Goal: Transaction & Acquisition: Purchase product/service

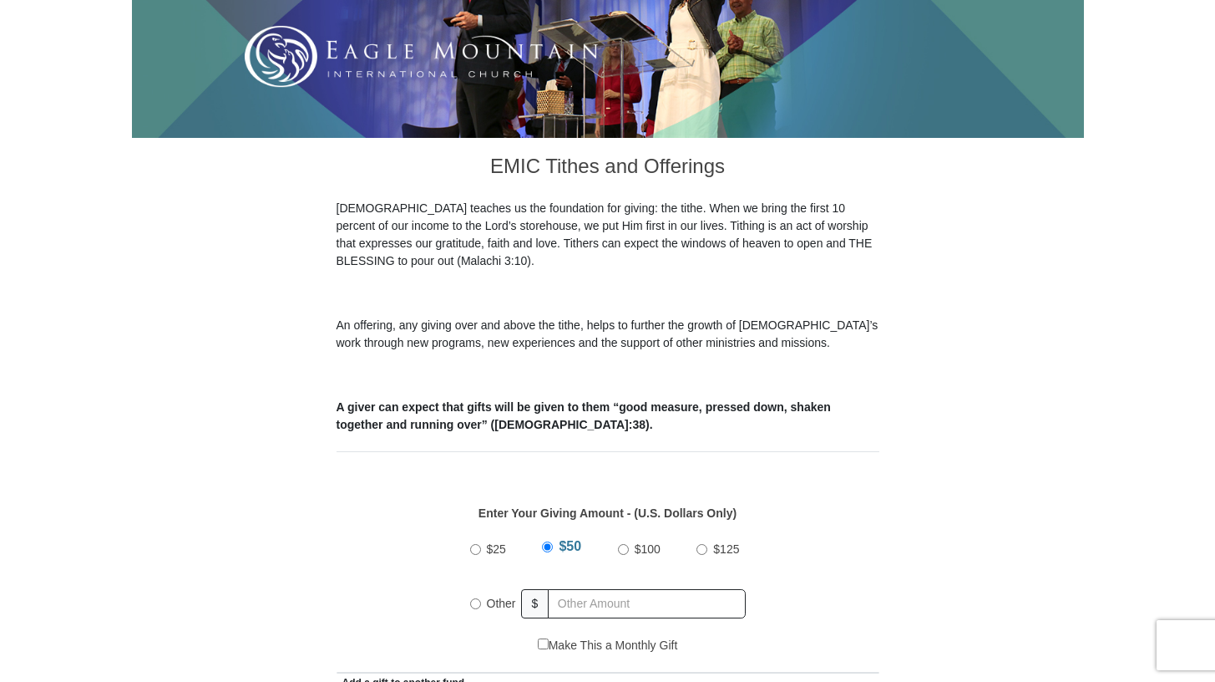
scroll to position [810, 0]
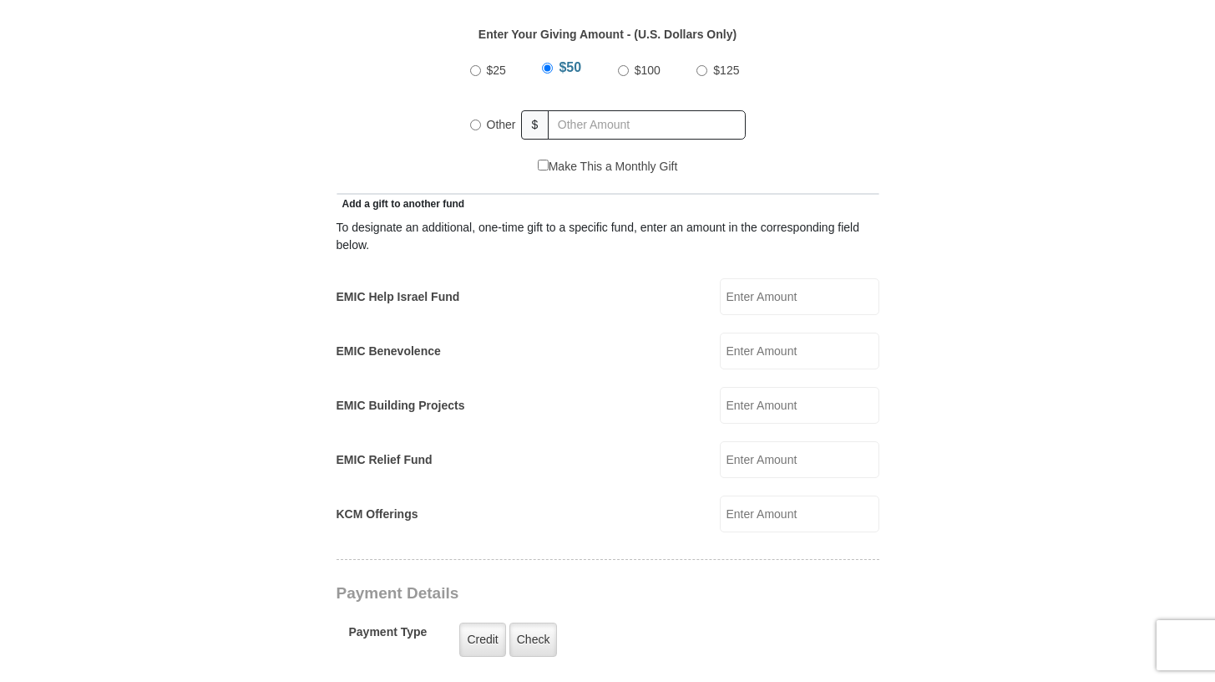
click at [481, 106] on label "Other" at bounding box center [501, 124] width 41 height 37
click at [481, 119] on input "Other" at bounding box center [475, 124] width 11 height 11
radio input "true"
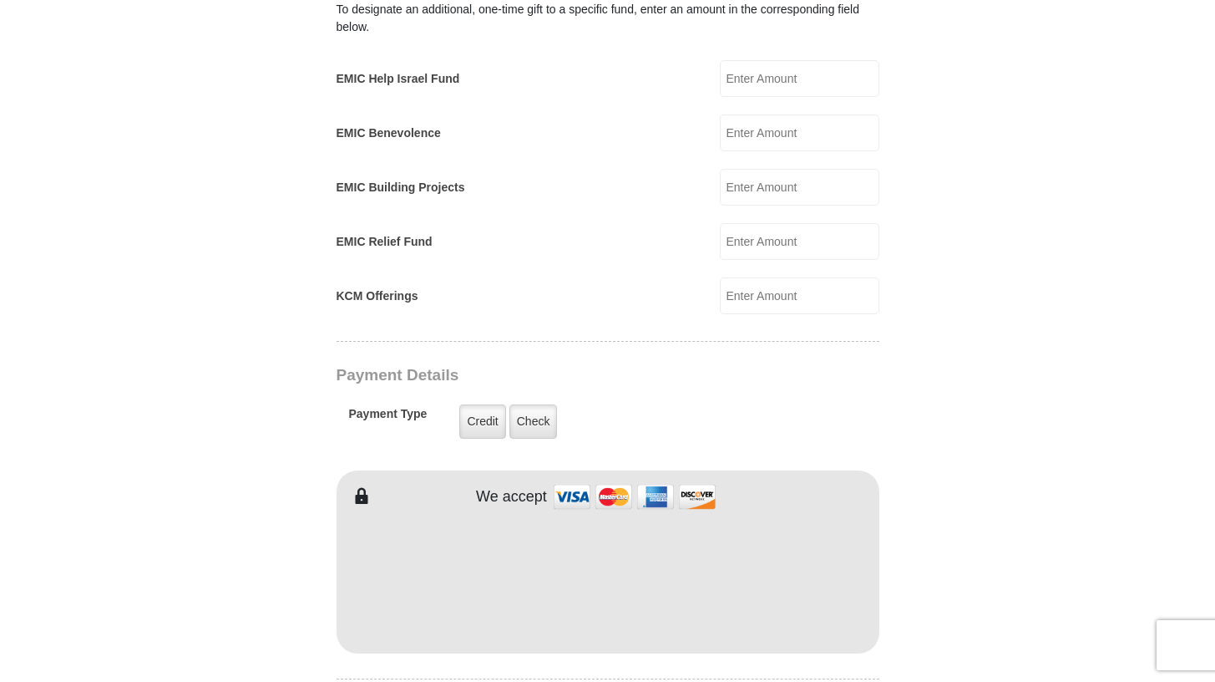
scroll to position [1114, 0]
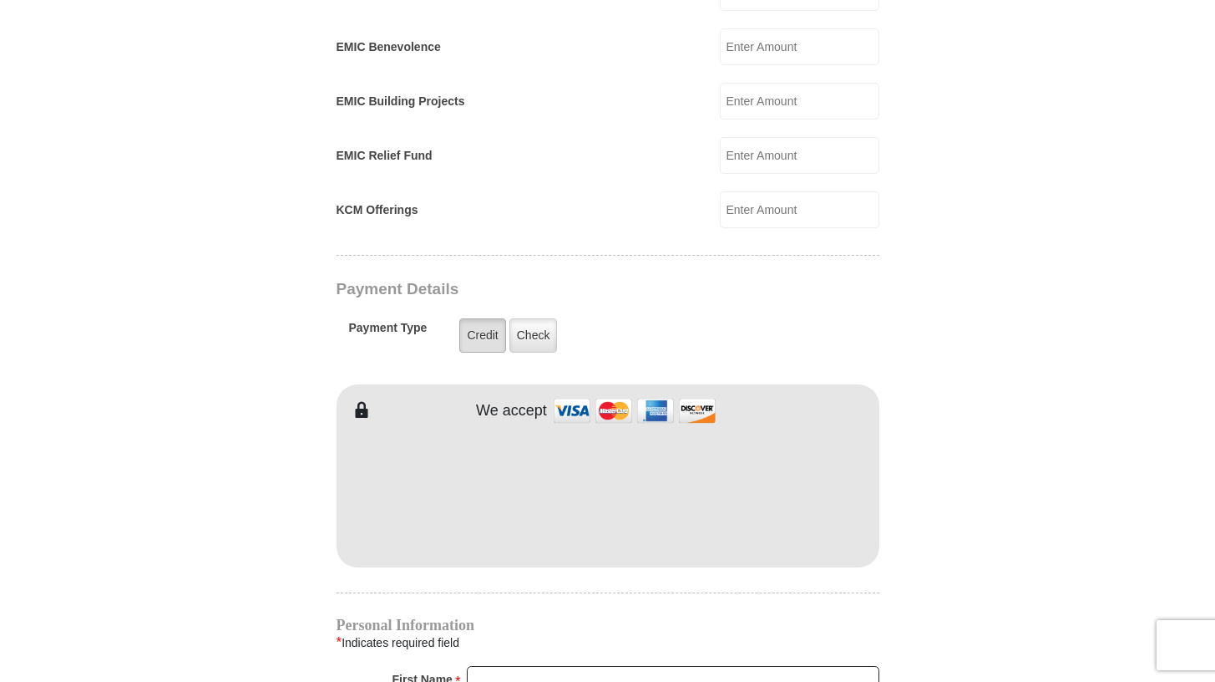
type input "5.54"
click at [489, 318] on label "Credit" at bounding box center [482, 335] width 46 height 34
click at [0, 0] on input "Credit" at bounding box center [0, 0] width 0 height 0
click at [484, 576] on div "EMIC Tithes and Offerings The [DEMOGRAPHIC_DATA] teaches us the foundation for …" at bounding box center [608, 375] width 543 height 2040
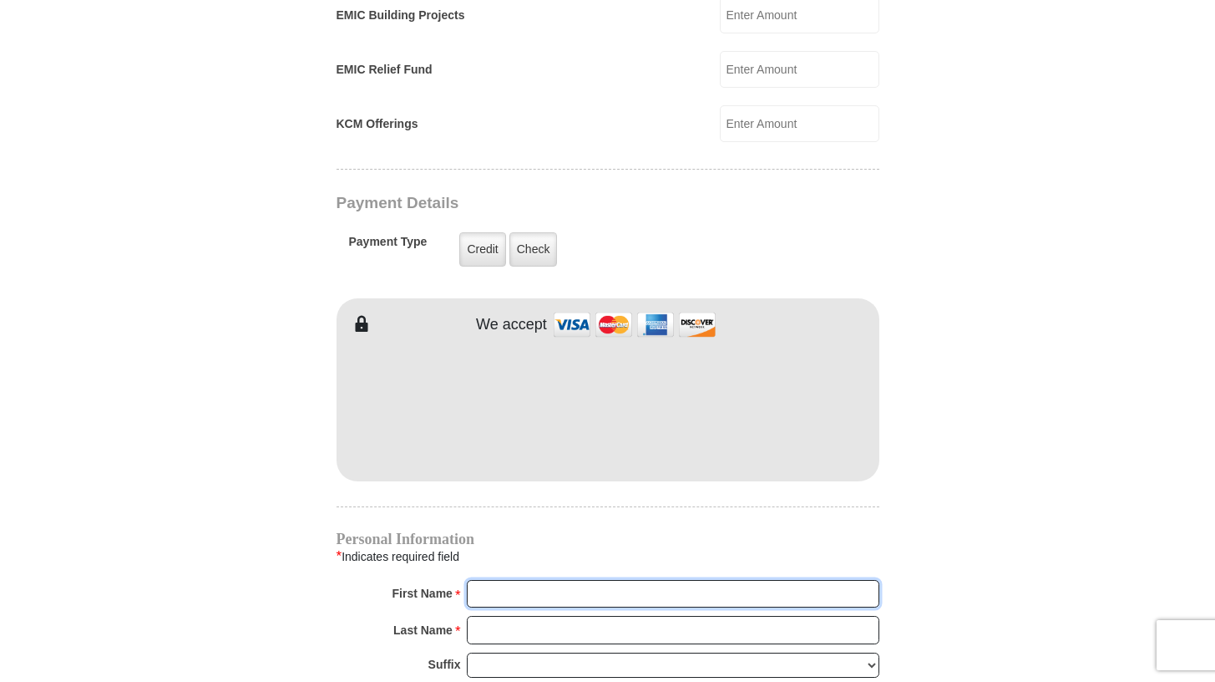
click at [484, 580] on input "First Name *" at bounding box center [673, 594] width 413 height 28
type input "Quinaleece"
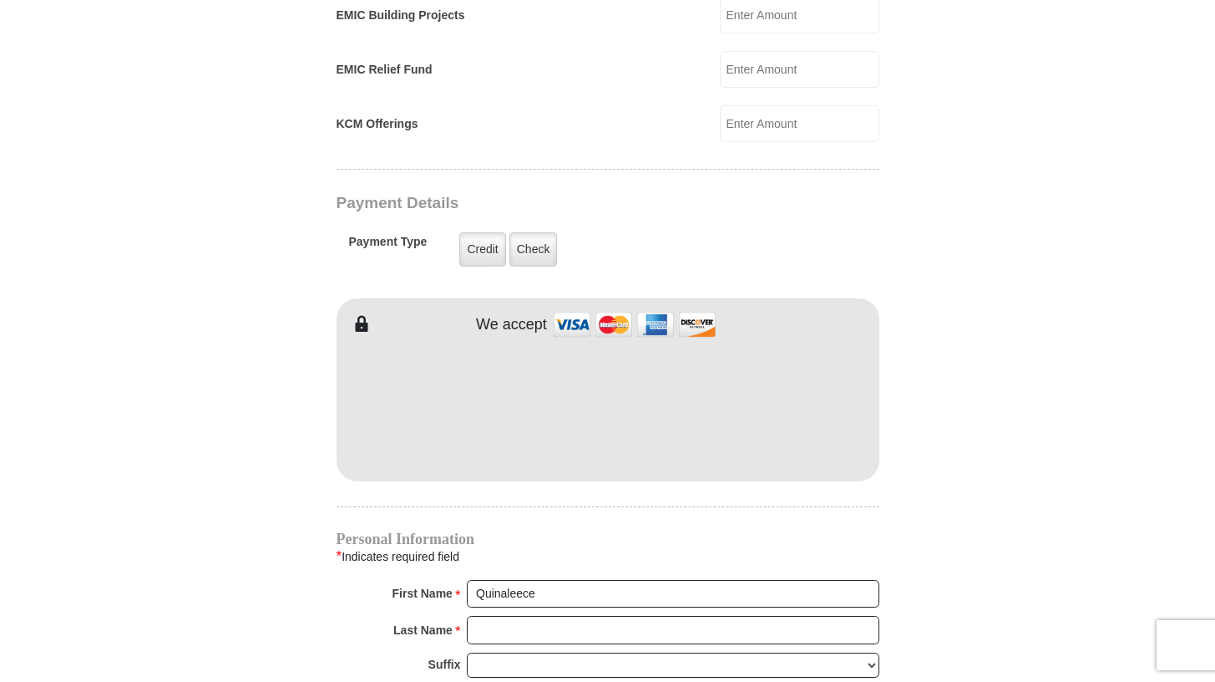
click at [475, 624] on div "Last Name * Please enter Last Name" at bounding box center [608, 634] width 543 height 37
click at [475, 616] on input "Last Name *" at bounding box center [673, 630] width 413 height 28
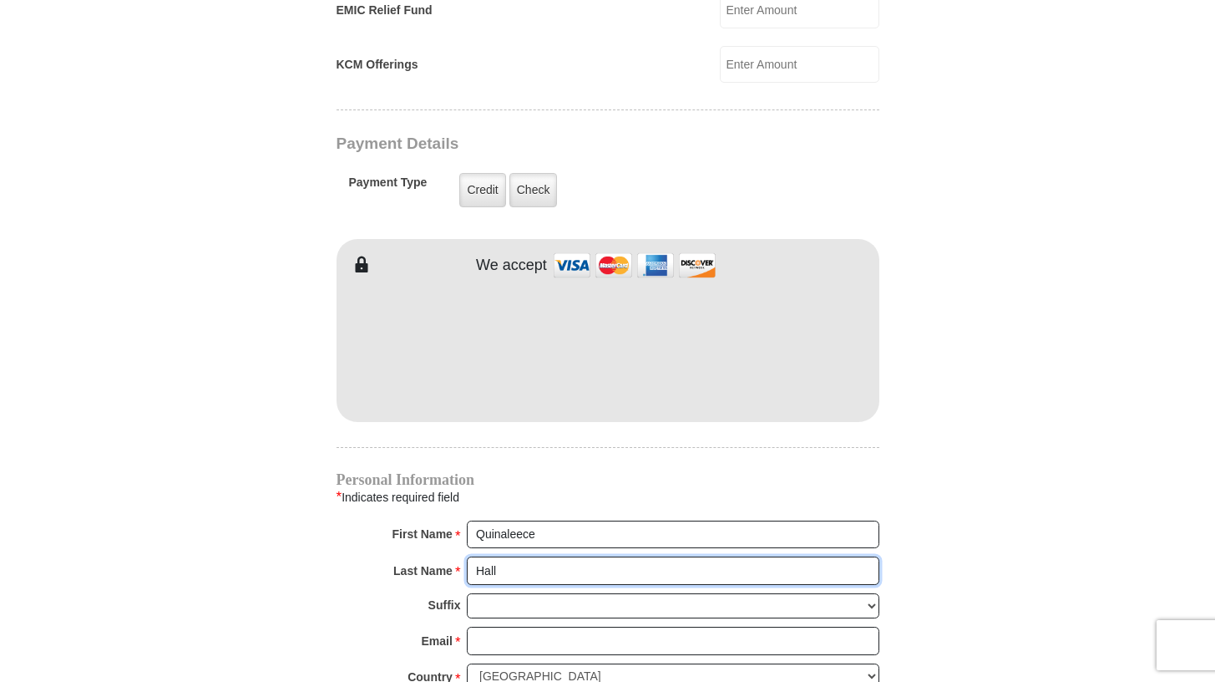
scroll to position [1272, 0]
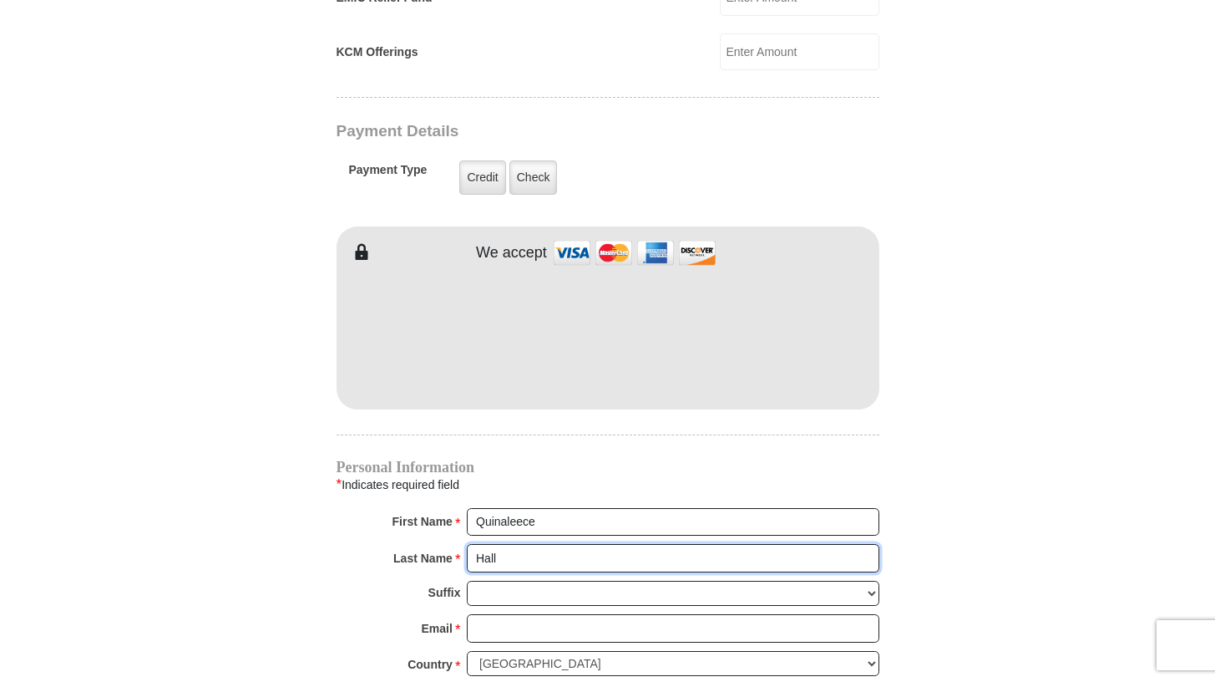
type input "Hall"
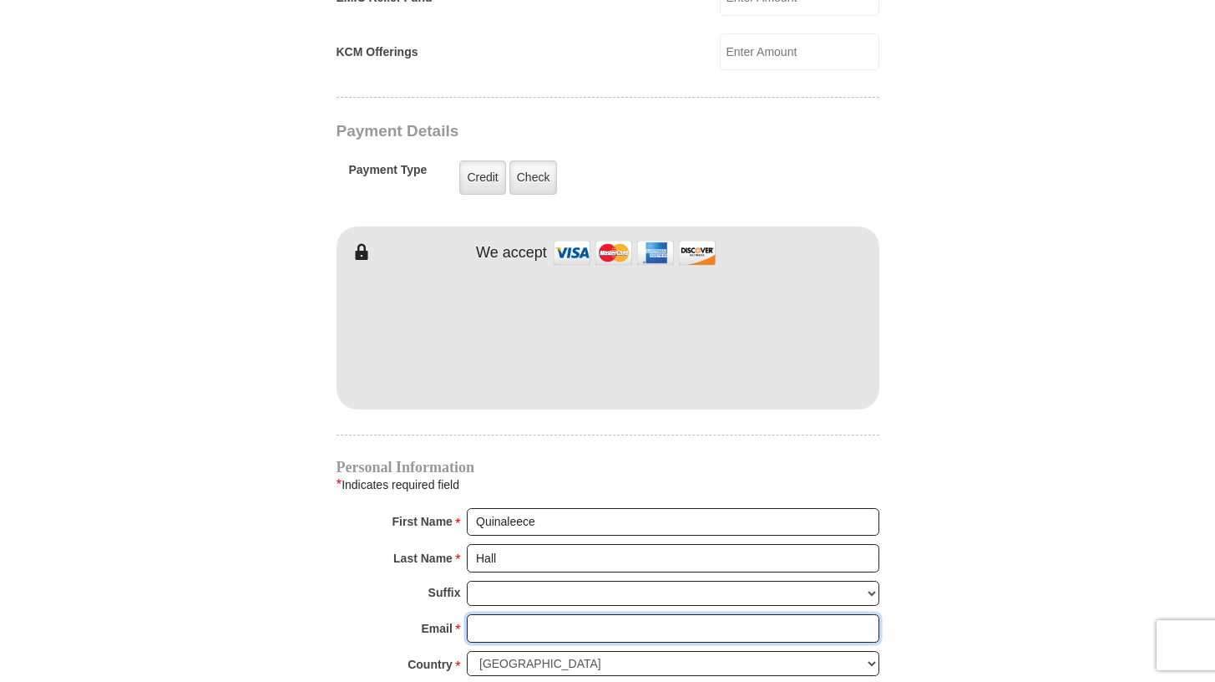
click at [524, 614] on input "Email *" at bounding box center [673, 628] width 413 height 28
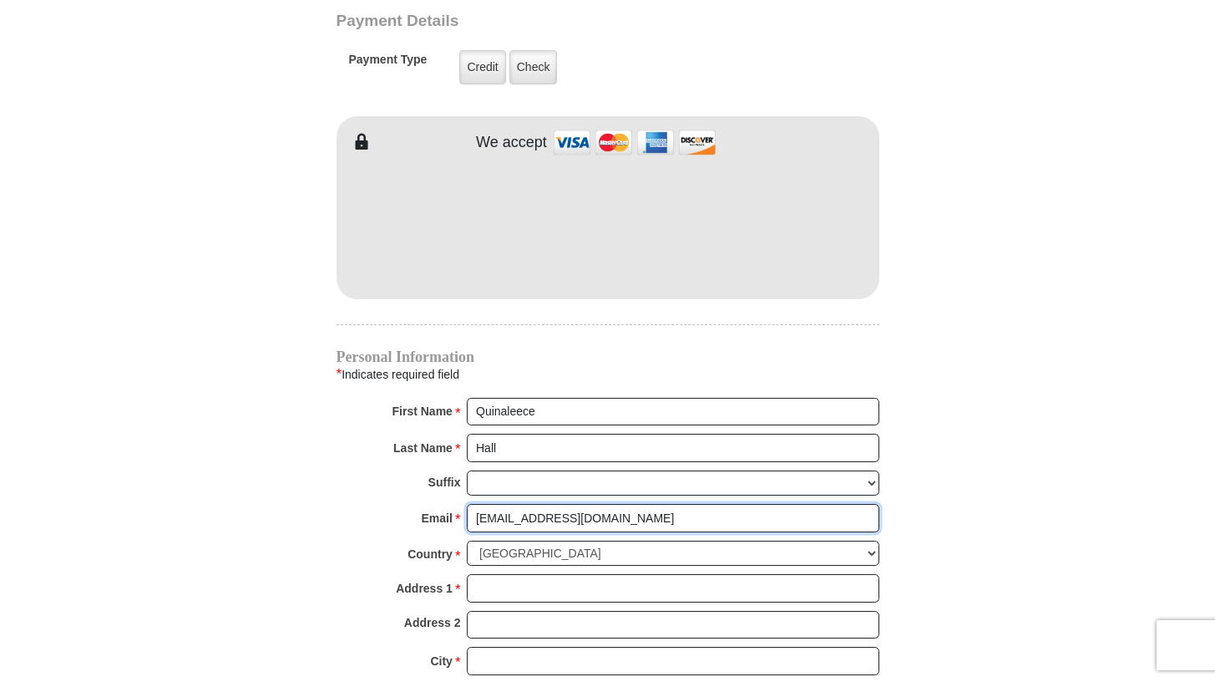
scroll to position [1438, 0]
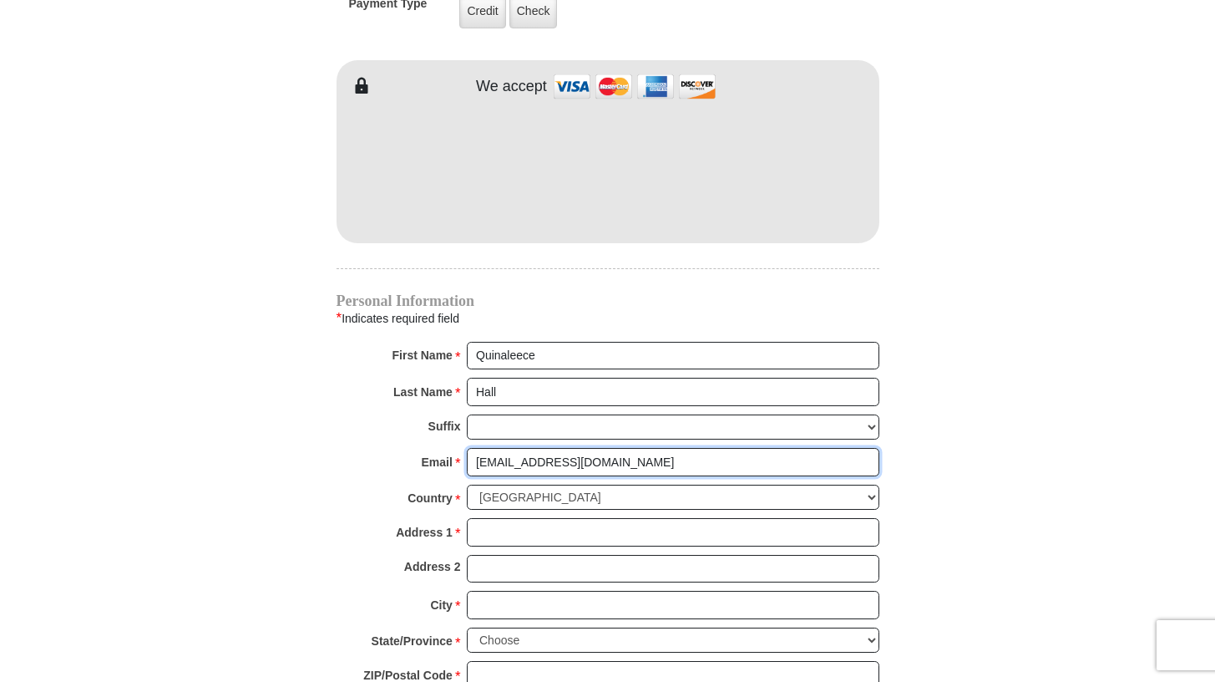
type input "[EMAIL_ADDRESS][DOMAIN_NAME]"
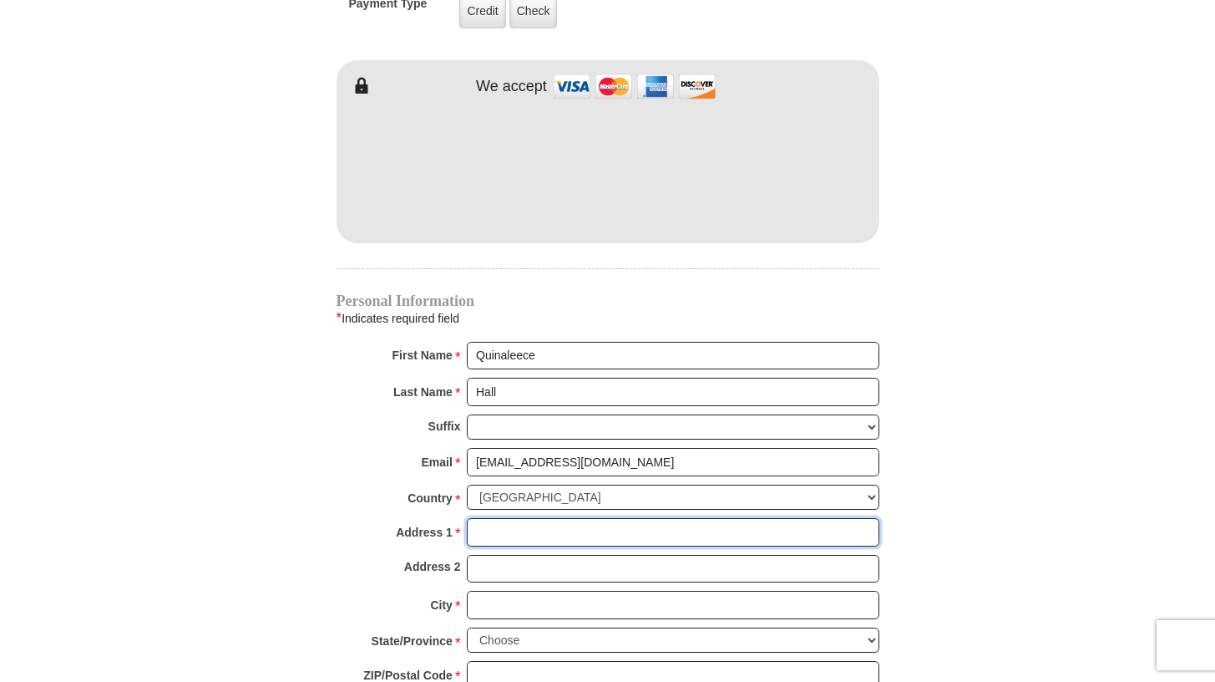
click at [497, 518] on input "Address 1 *" at bounding box center [673, 532] width 413 height 28
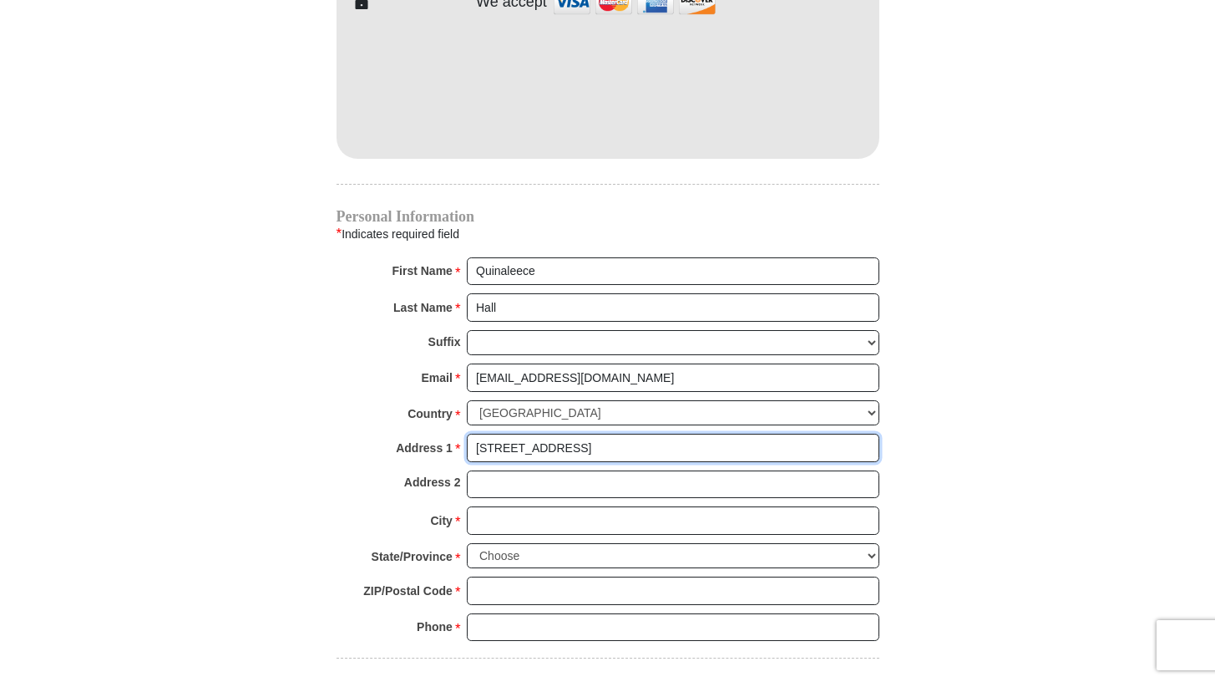
scroll to position [1542, 0]
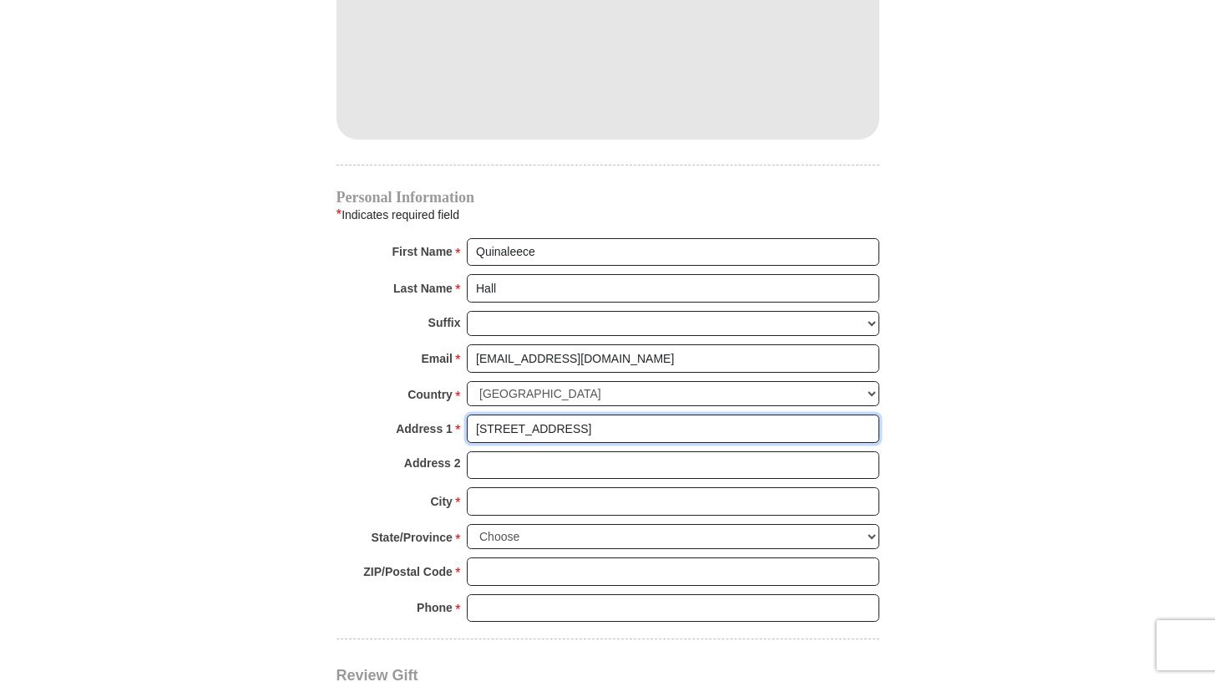
type input "[STREET_ADDRESS]"
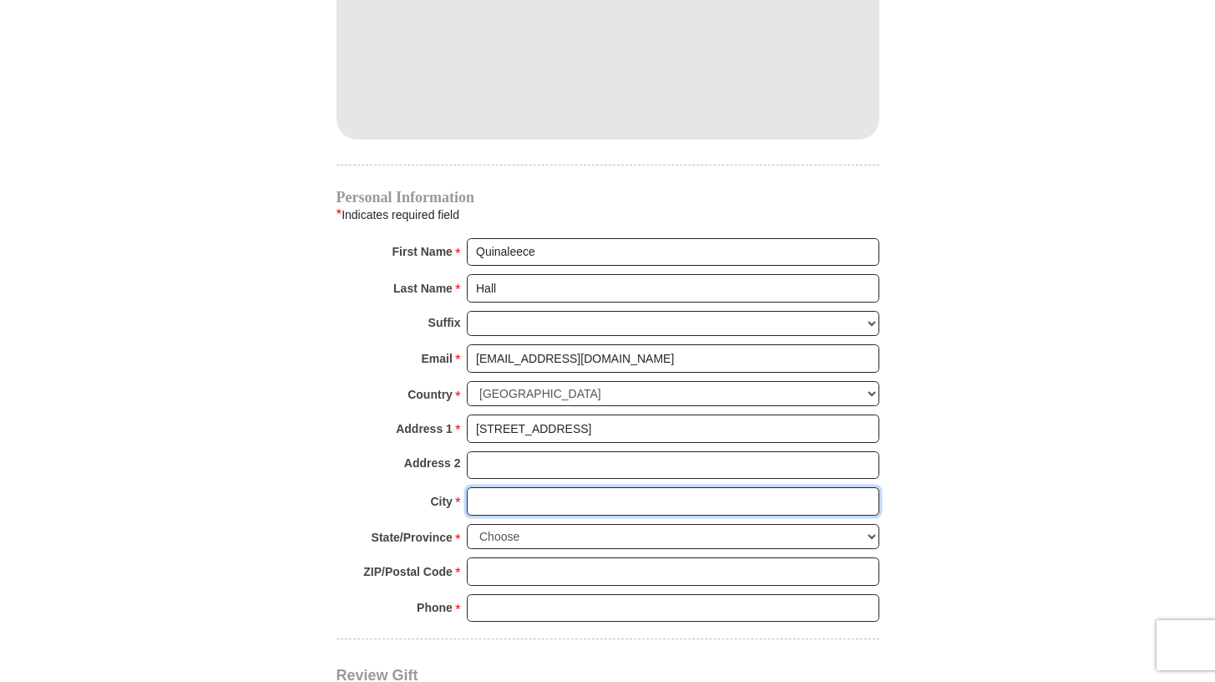
click at [495, 491] on input "City *" at bounding box center [673, 501] width 413 height 28
type input "Haslet"
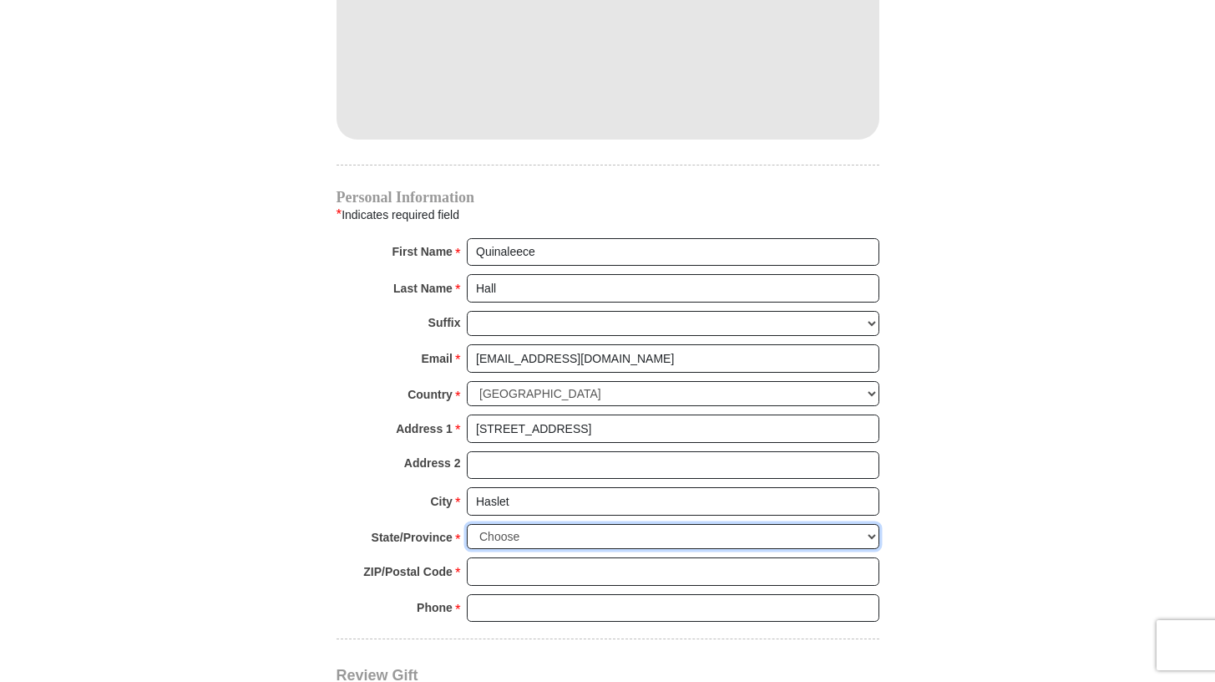
click at [497, 524] on select "Choose [US_STATE] [US_STATE] [US_STATE] [US_STATE] [US_STATE] Armed Forces Amer…" at bounding box center [673, 537] width 413 height 26
select select "[GEOGRAPHIC_DATA]"
click at [467, 524] on select "Choose [US_STATE] [US_STATE] [US_STATE] [US_STATE] [US_STATE] Armed Forces Amer…" at bounding box center [673, 537] width 413 height 26
click at [493, 557] on input "ZIP/Postal Code *" at bounding box center [673, 571] width 413 height 28
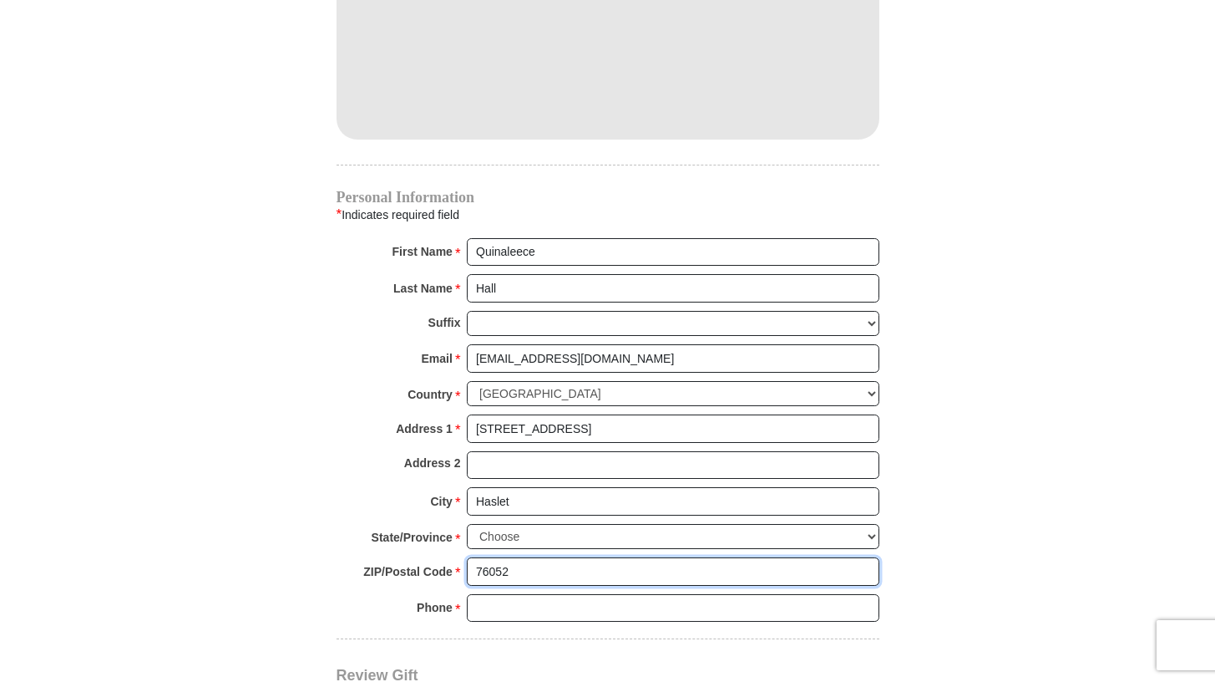
type input "76052"
click at [497, 594] on input "Phone * *" at bounding box center [673, 608] width 413 height 28
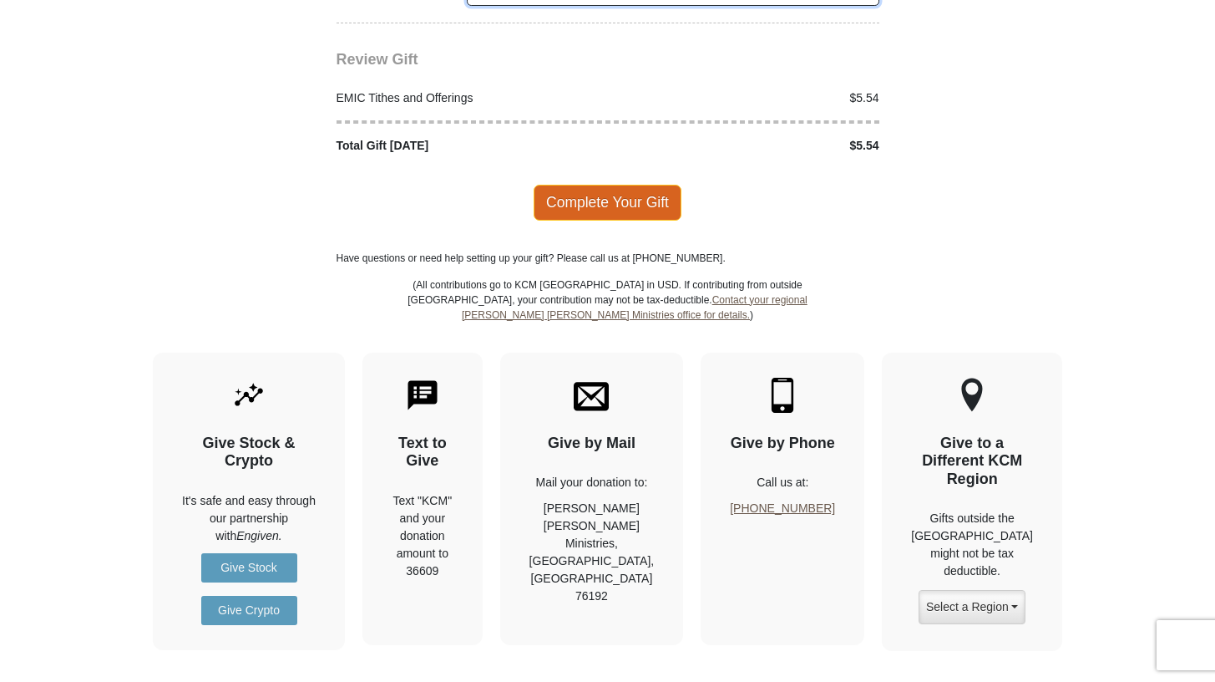
scroll to position [2161, 0]
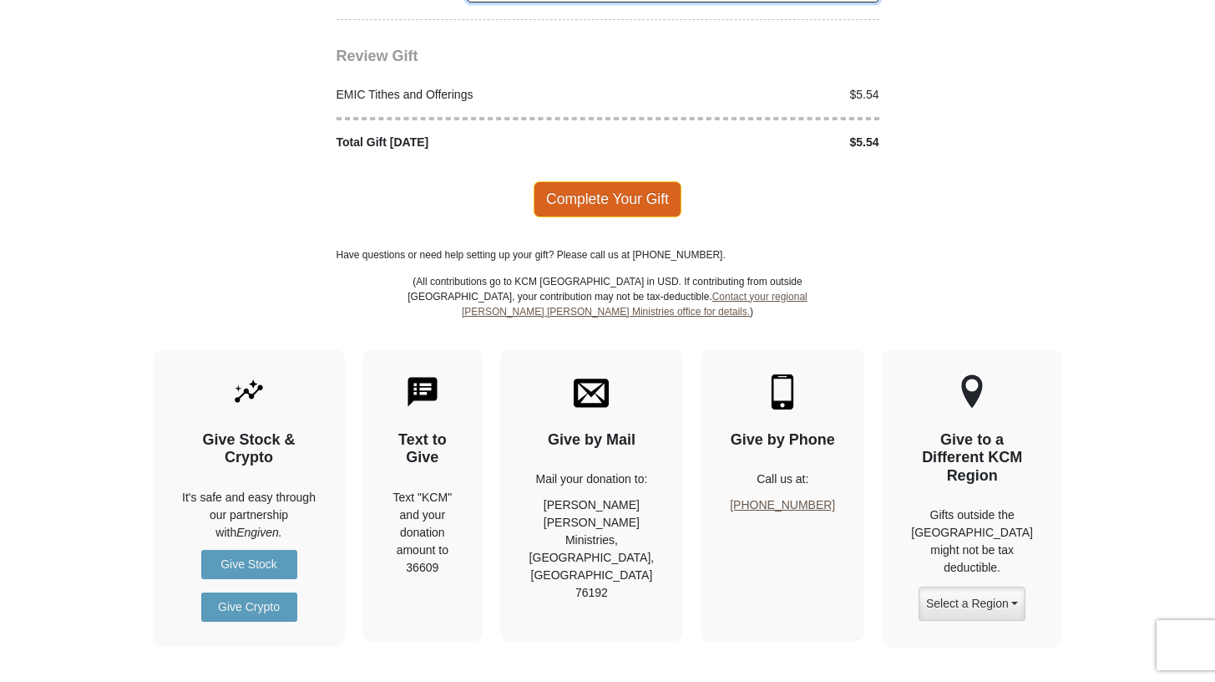
type input "2247723024"
click at [596, 181] on span "Complete Your Gift" at bounding box center [608, 198] width 148 height 35
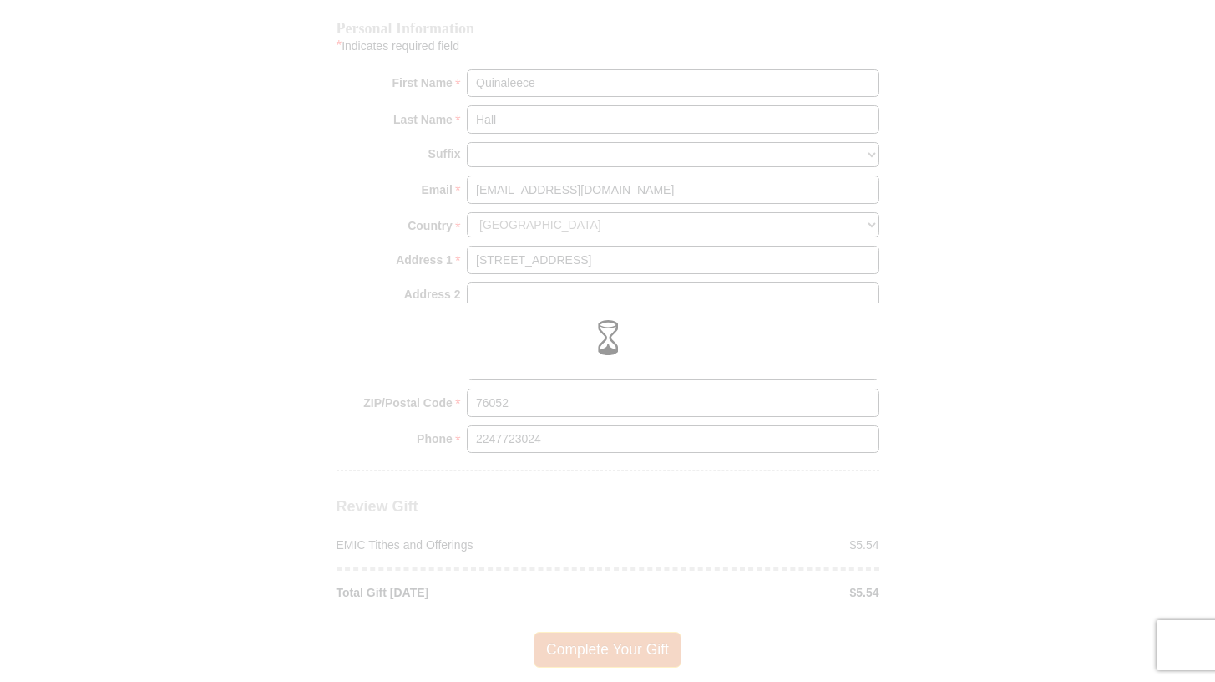
scroll to position [1722, 0]
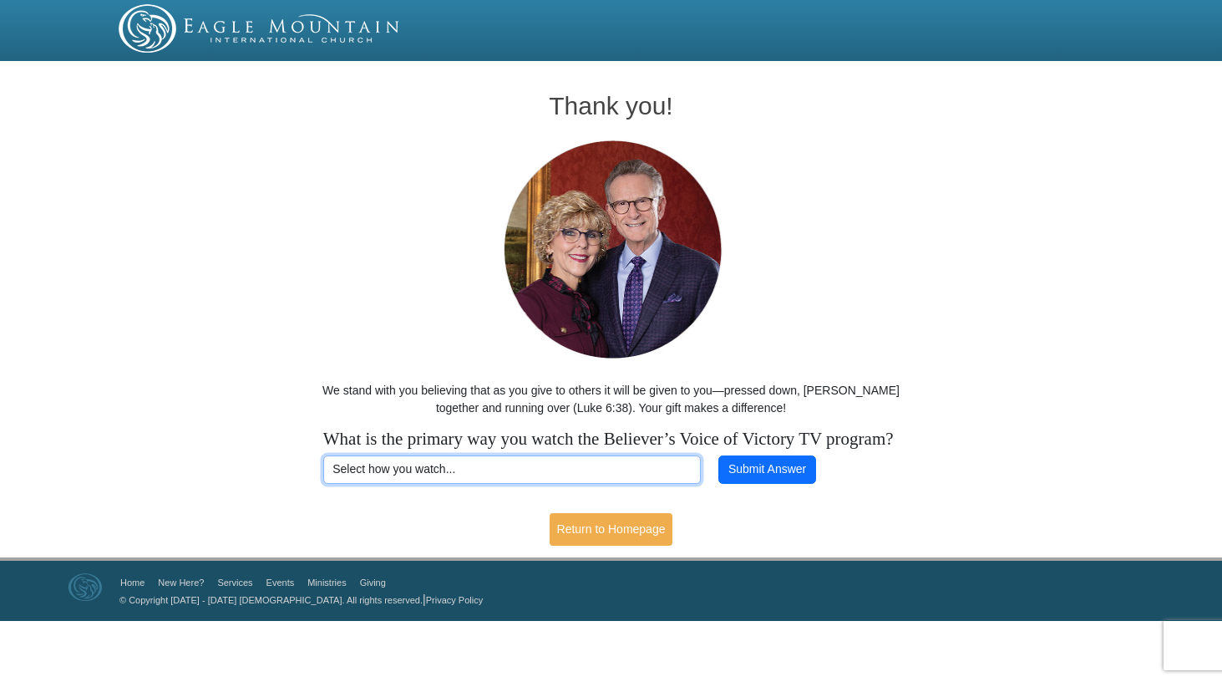
click at [560, 484] on select "Select how you watch... Daystar Morning Daystar Evening [DOMAIN_NAME] [DOMAIN_N…" at bounding box center [512, 469] width 378 height 28
select select "ROKU"
click at [323, 476] on select "Select how you watch... Daystar Morning Daystar Evening [DOMAIN_NAME] [DOMAIN_N…" at bounding box center [512, 469] width 378 height 28
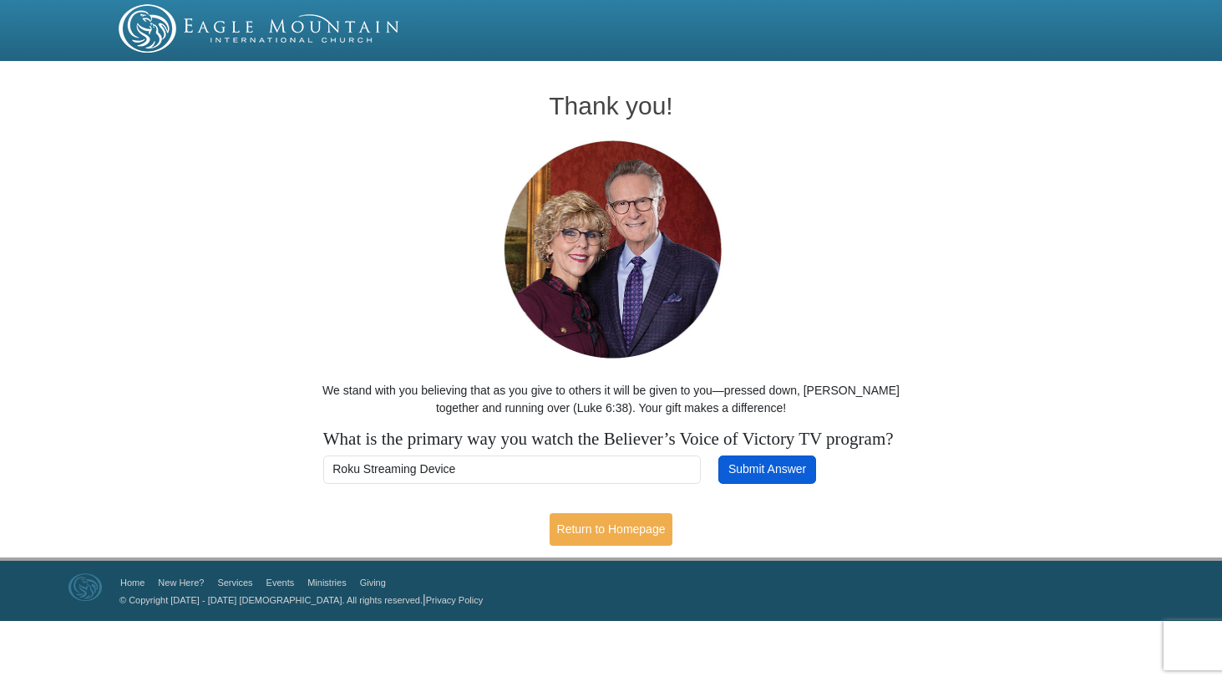
click at [788, 484] on button "Submit Answer" at bounding box center [766, 469] width 97 height 28
